Goal: Find specific page/section: Find specific page/section

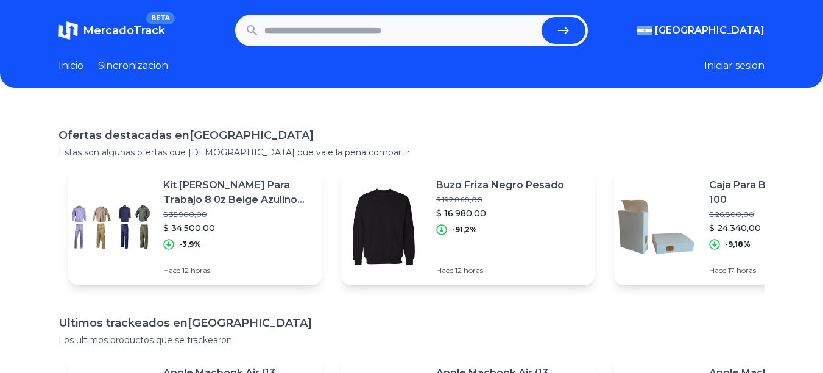
click at [145, 63] on link "Sincronizacion" at bounding box center [133, 66] width 70 height 15
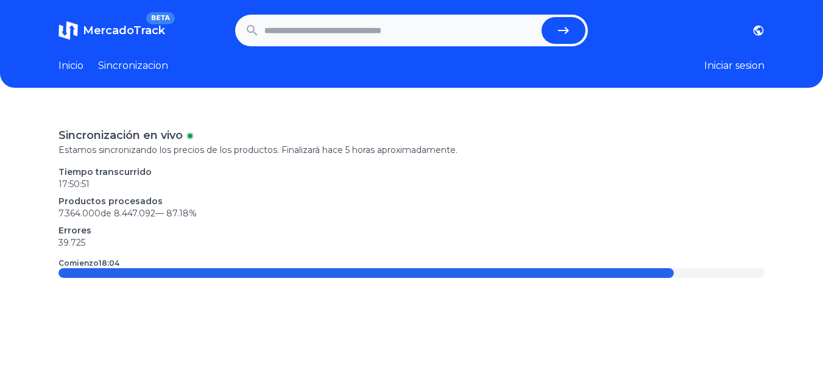
click at [74, 67] on link "Inicio" at bounding box center [71, 66] width 25 height 15
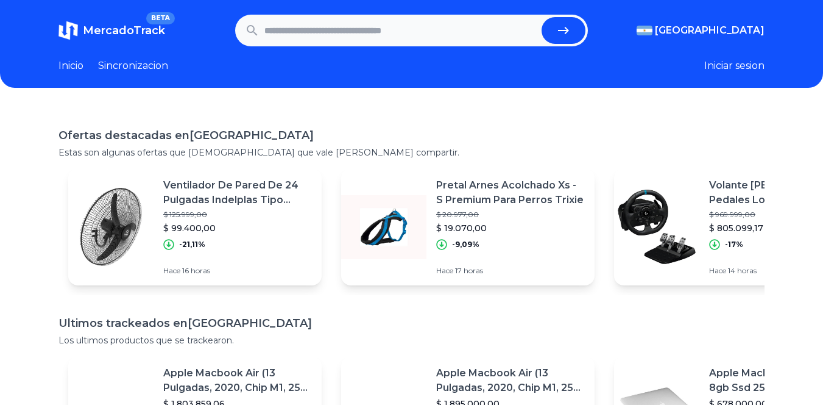
click at [153, 55] on header "MercadoTrack BETA Argentina Argentina Uruguay Mexico Chile Peru Venezuela Colom…" at bounding box center [411, 44] width 823 height 88
click at [153, 64] on link "Sincronizacion" at bounding box center [133, 66] width 70 height 15
